Goal: Check status: Check status

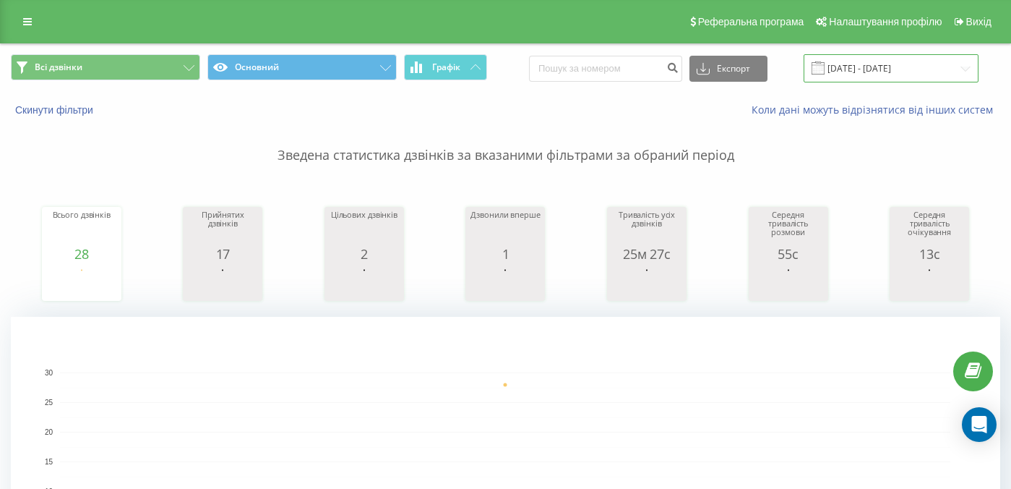
click at [895, 73] on input "[DATE] - [DATE]" at bounding box center [891, 68] width 175 height 28
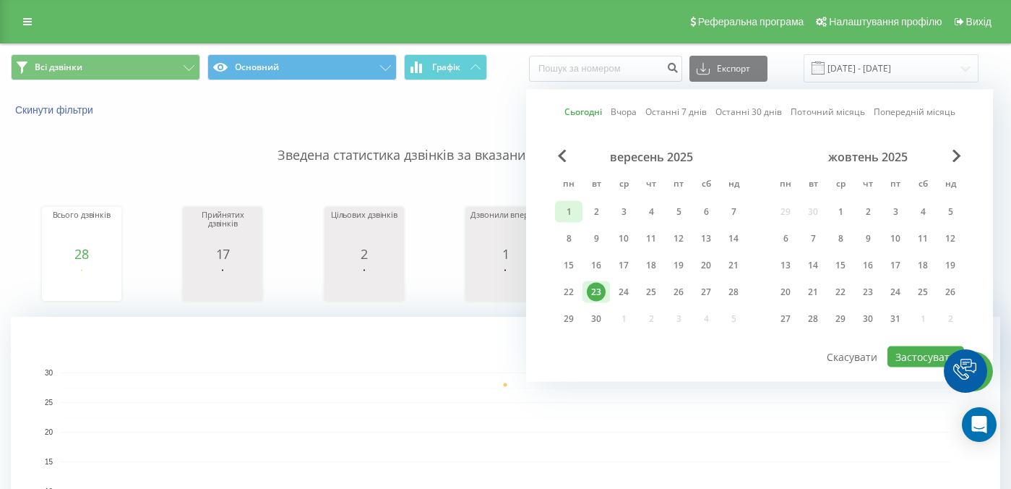
click at [572, 207] on div "1" at bounding box center [568, 211] width 19 height 19
click at [597, 295] on div "23" at bounding box center [596, 292] width 19 height 19
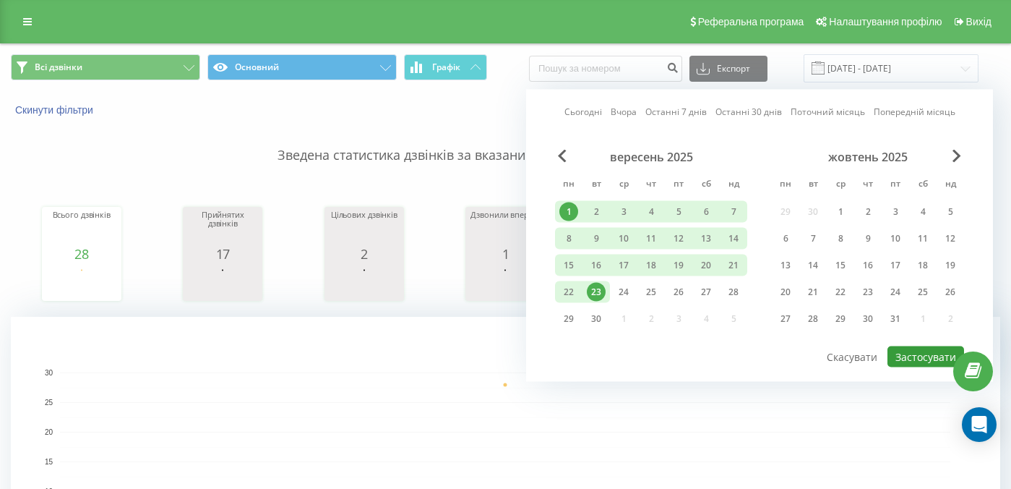
click at [906, 360] on button "Застосувати" at bounding box center [925, 356] width 77 height 21
type input "01.09.2025 - 23.09.2025"
